Goal: Task Accomplishment & Management: Complete application form

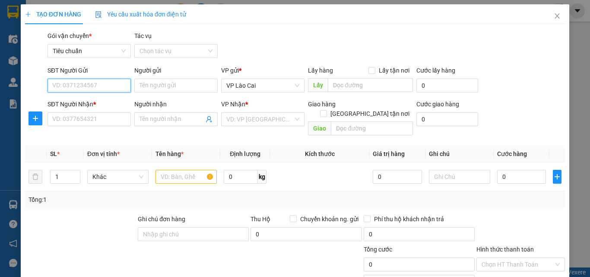
click at [92, 85] on input "SĐT Người Gửi" at bounding box center [88, 86] width 83 height 14
click at [89, 101] on div "0392348892" at bounding box center [88, 102] width 72 height 9
type input "0392348892"
click at [89, 111] on div "SĐT Người Nhận *" at bounding box center [88, 105] width 83 height 13
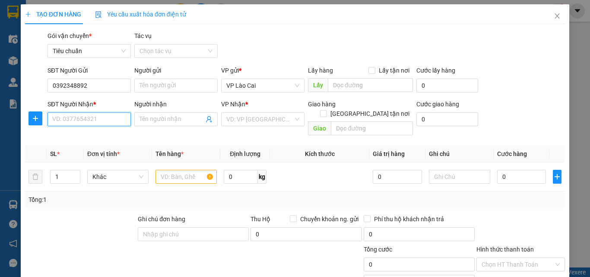
click at [90, 114] on input "SĐT Người Nhận *" at bounding box center [88, 119] width 83 height 14
click at [89, 133] on div "0978390555" at bounding box center [88, 136] width 72 height 9
type input "0978390555"
type input "UÔNG BÍ"
click at [187, 170] on input "text" at bounding box center [185, 177] width 61 height 14
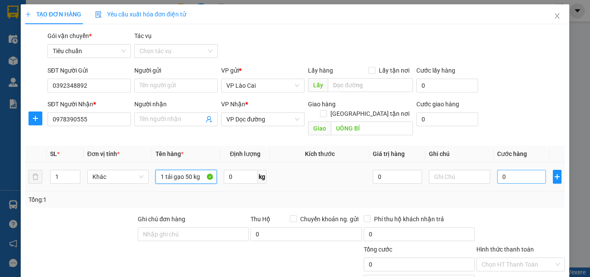
type input "1 tải gạo 50 kg"
click at [515, 170] on input "0" at bounding box center [521, 177] width 49 height 14
type input "1"
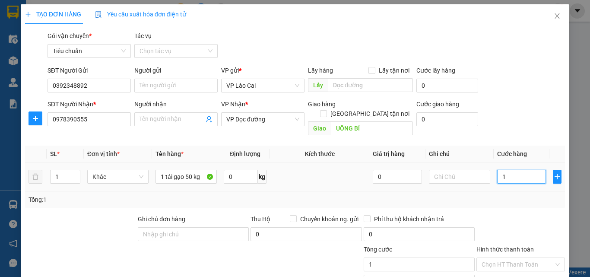
type input "12"
type input "120"
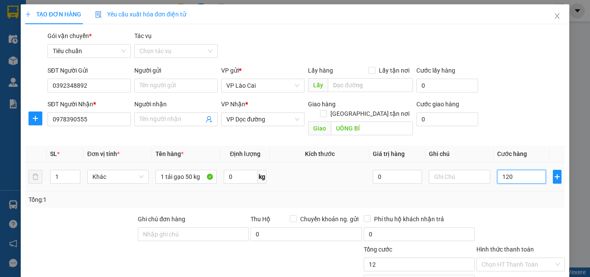
type input "120"
type input "120.000"
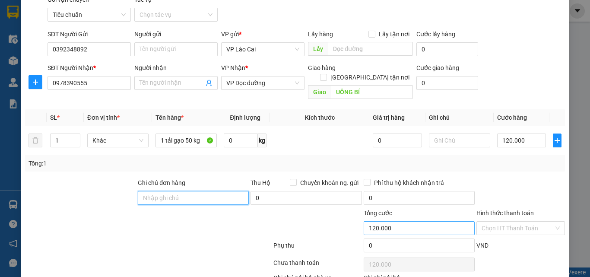
scroll to position [86, 0]
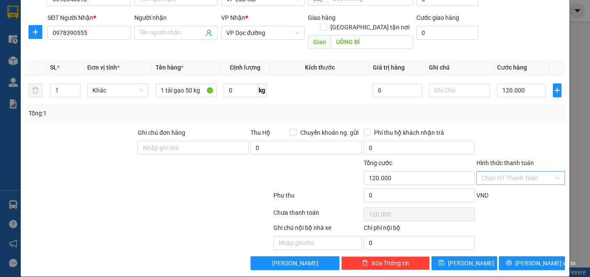
click at [523, 171] on input "Hình thức thanh toán" at bounding box center [517, 177] width 72 height 13
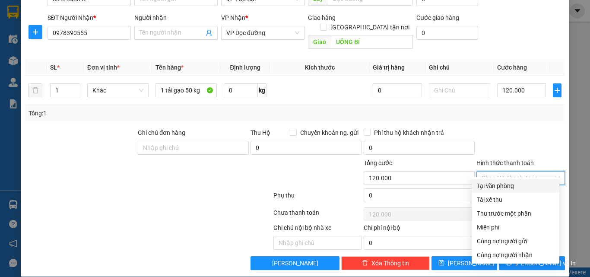
click at [504, 185] on div "Tại văn phòng" at bounding box center [515, 185] width 77 height 9
type input "0"
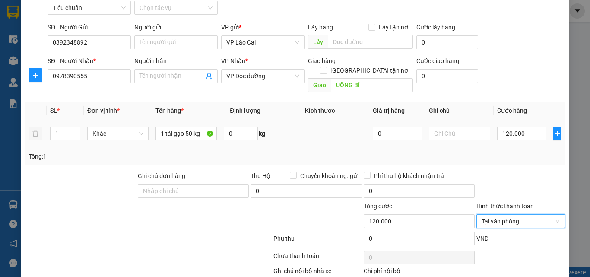
scroll to position [87, 0]
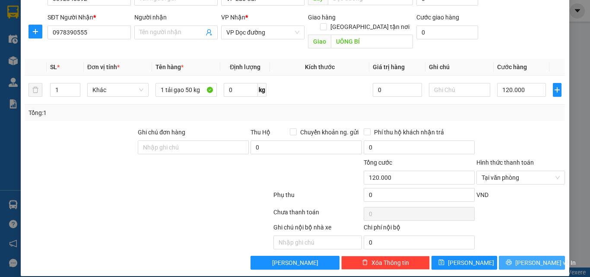
click at [530, 258] on span "[PERSON_NAME] và In" at bounding box center [545, 262] width 60 height 9
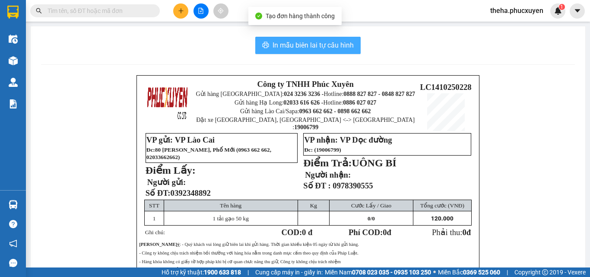
click at [333, 47] on span "In mẫu biên lai tự cấu hình" at bounding box center [312, 45] width 81 height 11
